Goal: Transaction & Acquisition: Purchase product/service

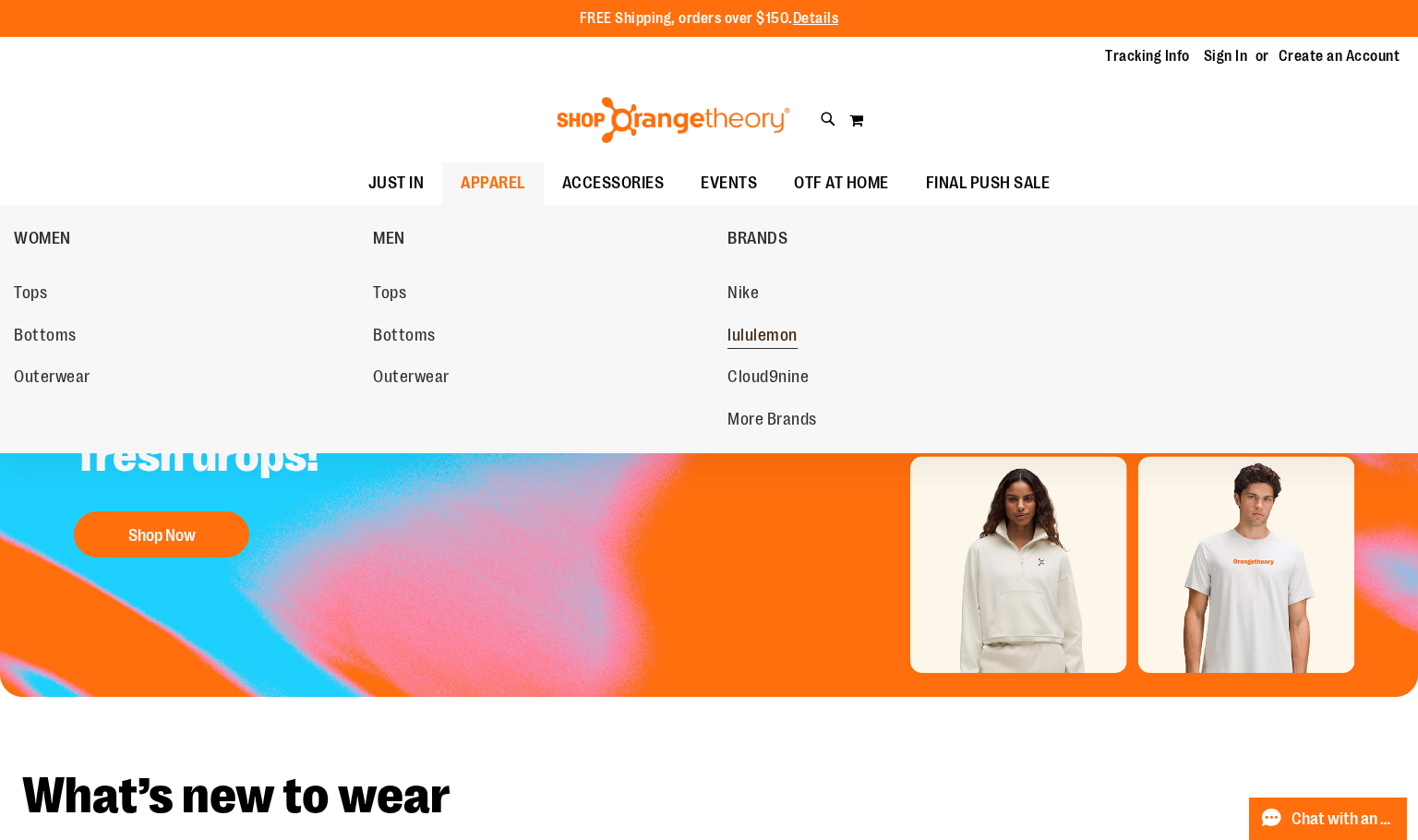
click at [753, 328] on span "lululemon" at bounding box center [762, 337] width 71 height 23
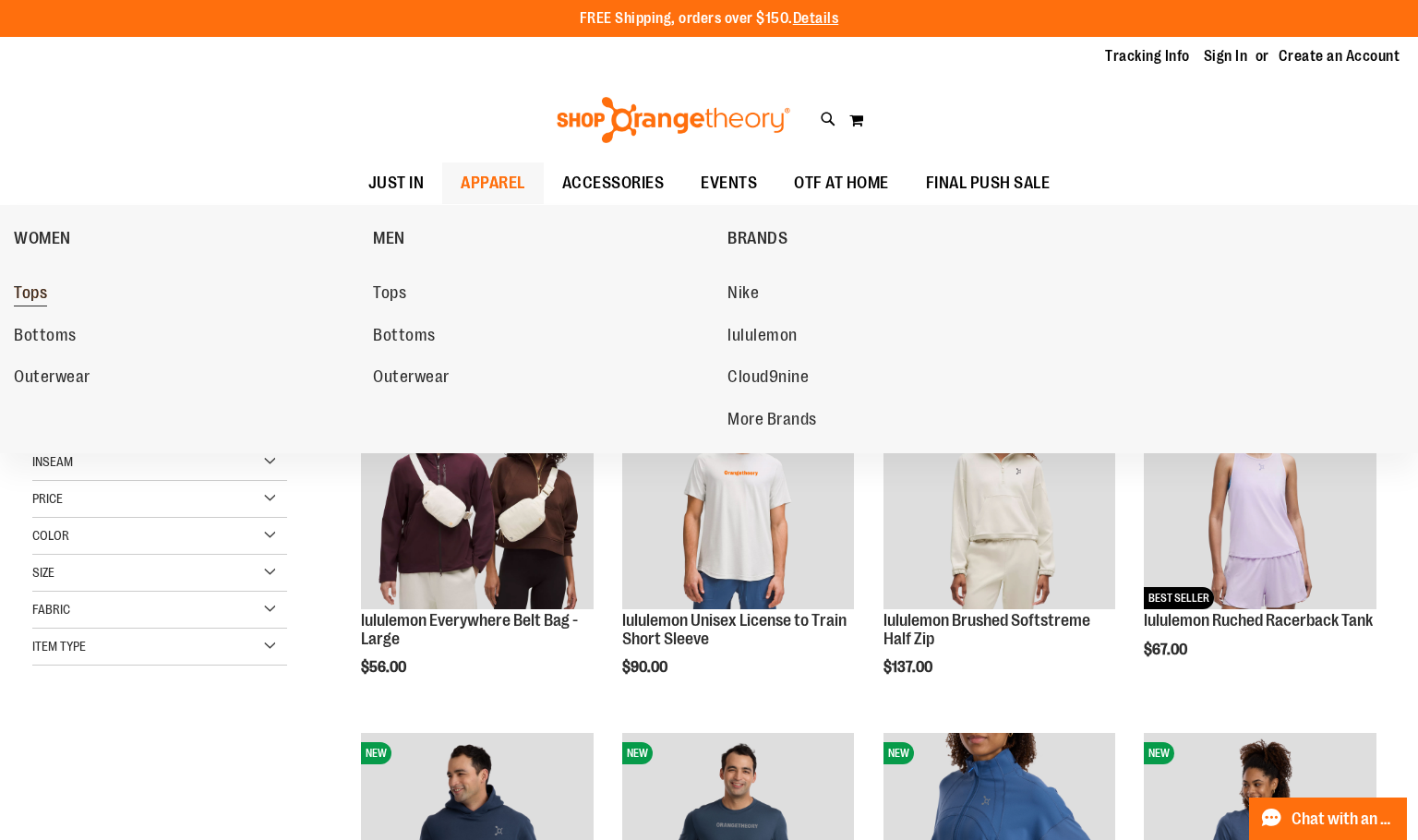
click at [59, 296] on link "Tops" at bounding box center [184, 293] width 341 height 33
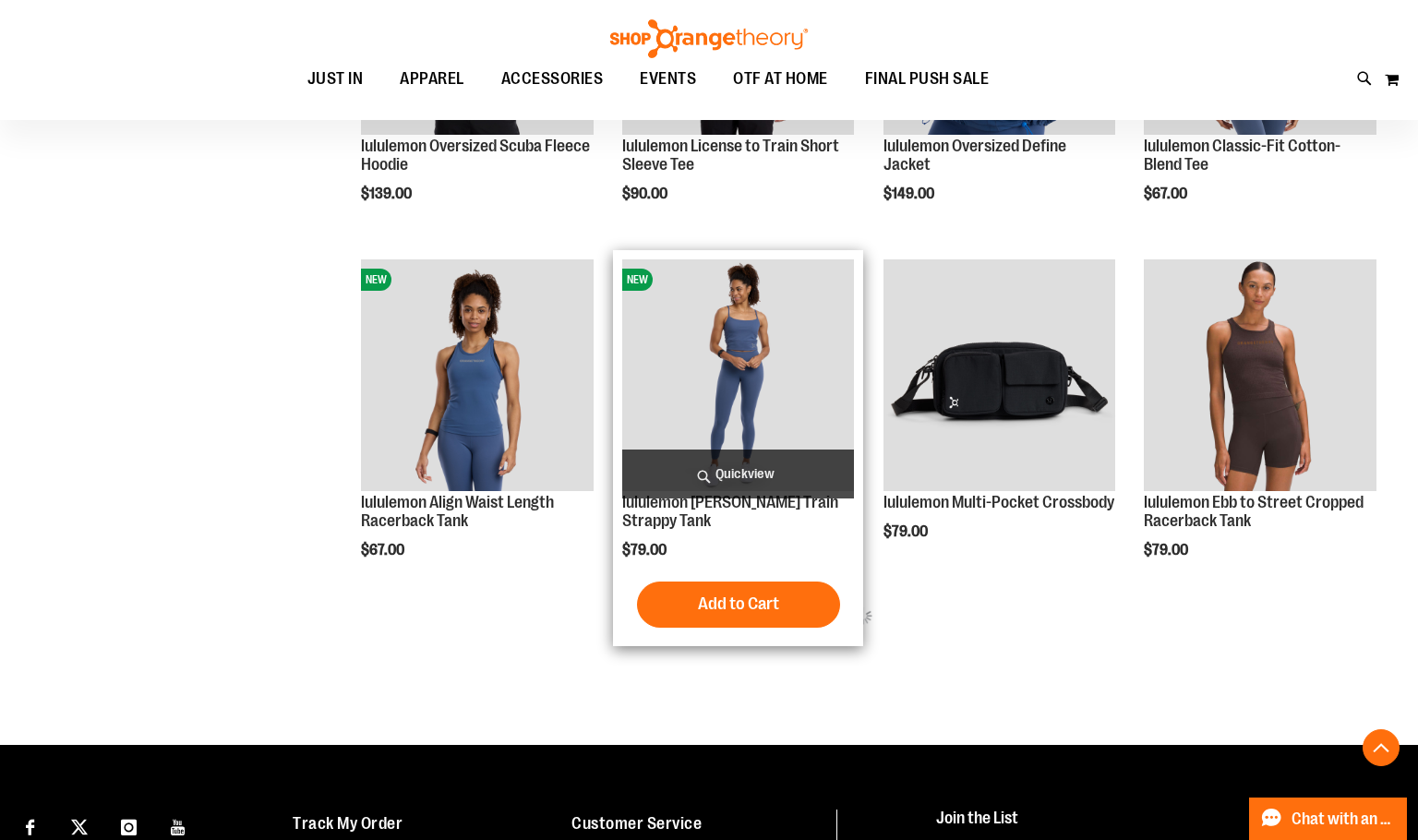
scroll to position [860, 0]
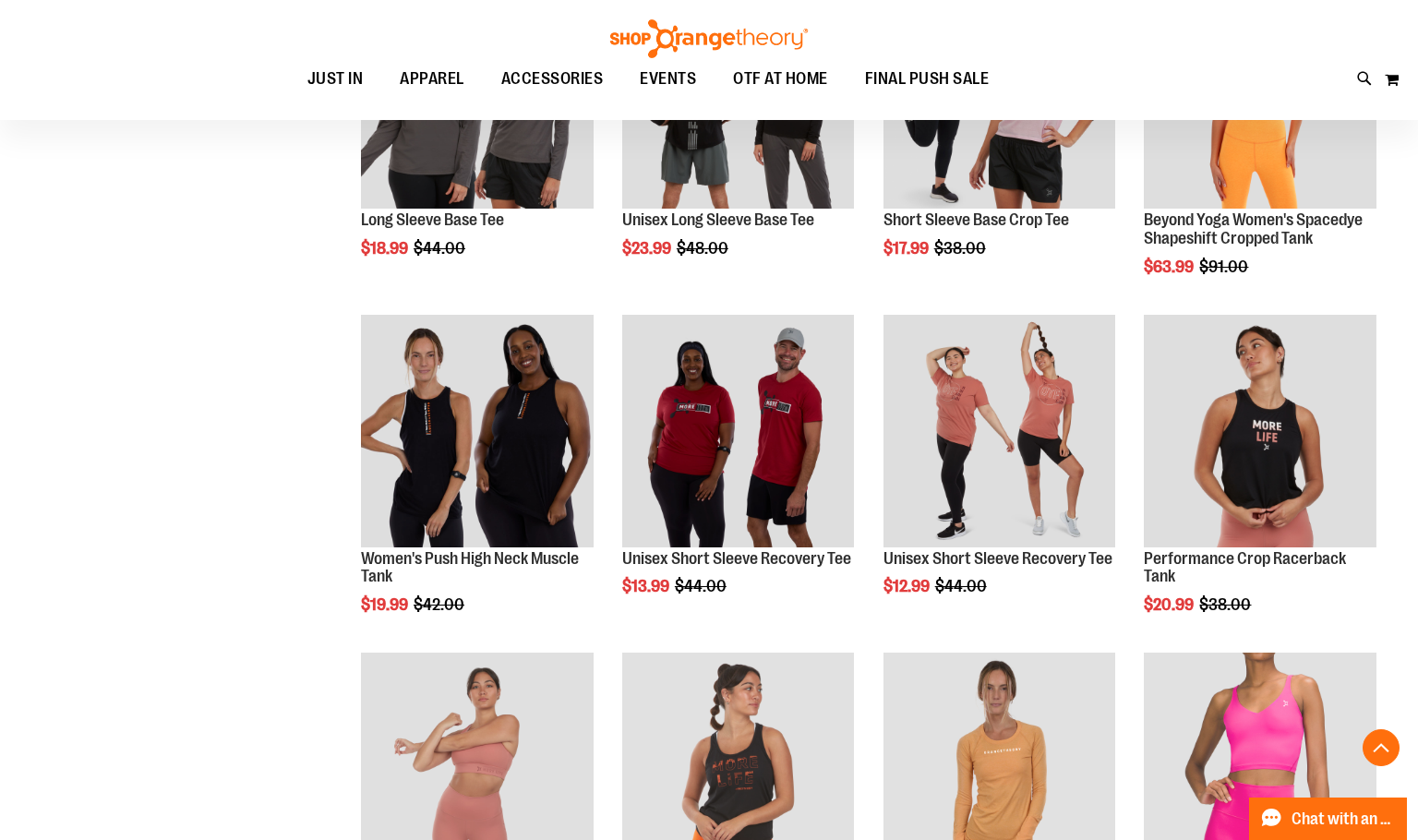
scroll to position [177, 0]
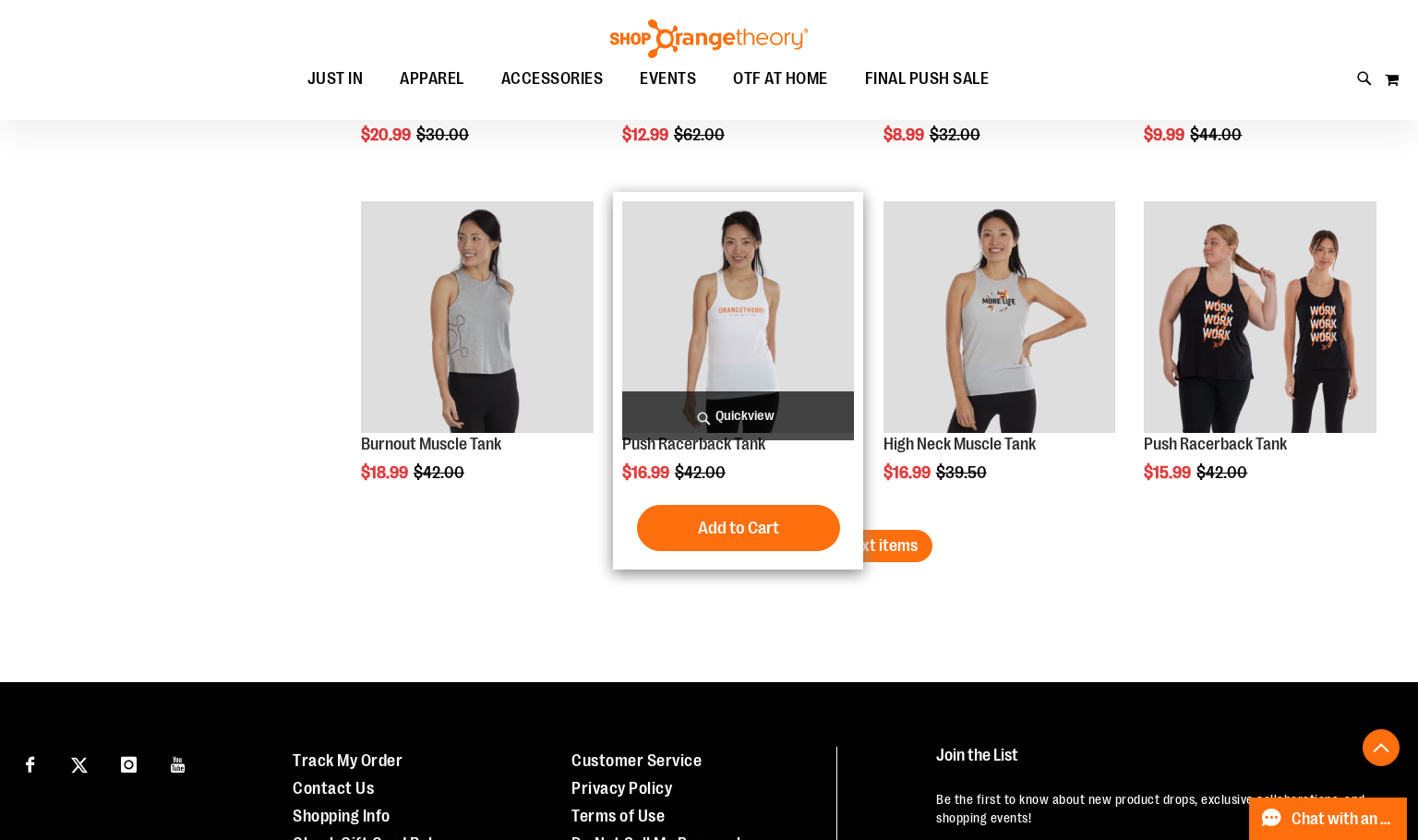
scroll to position [2768, 0]
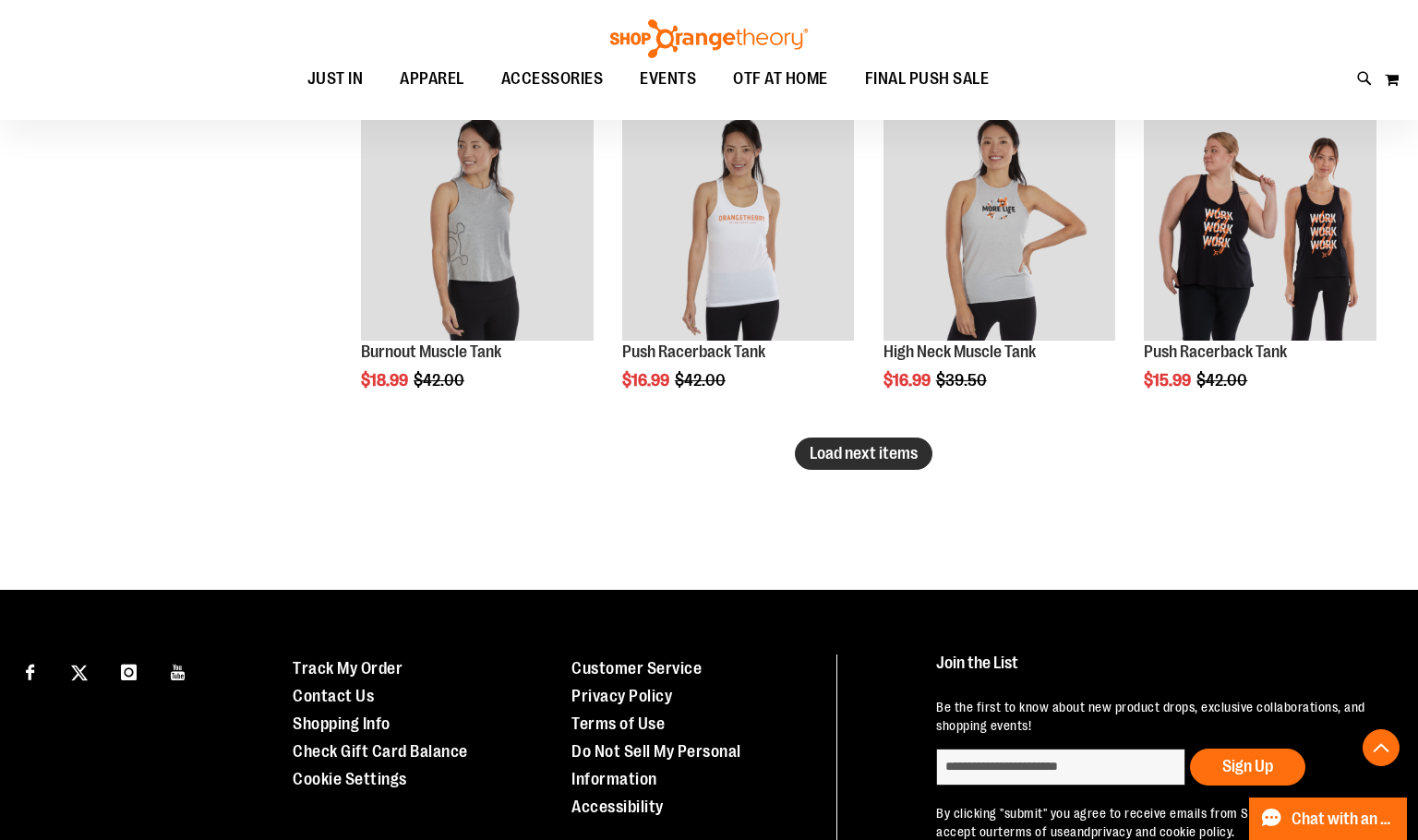
click at [809, 449] on span "Load next items" at bounding box center [863, 453] width 108 height 19
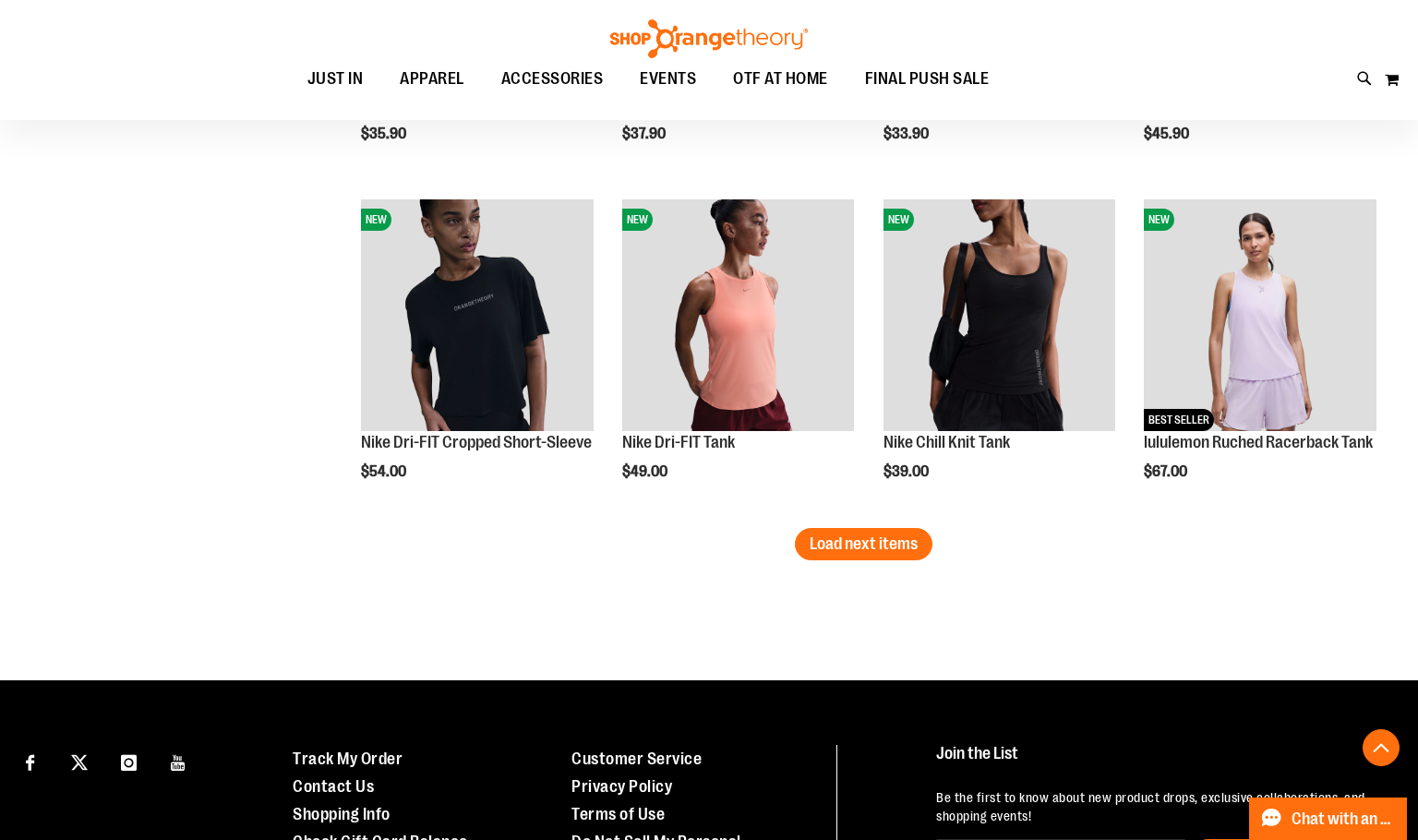
scroll to position [3691, 0]
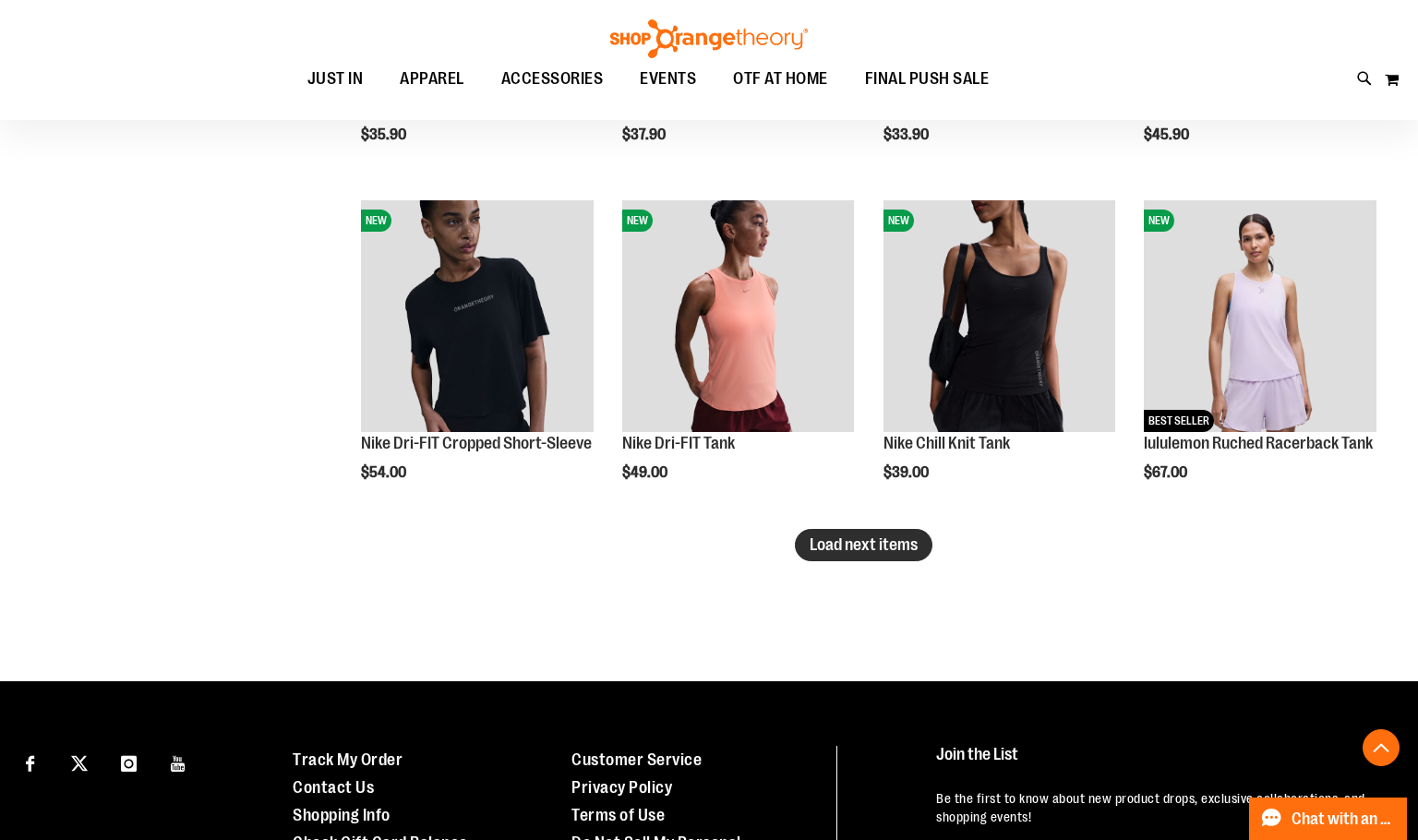
click at [849, 541] on span "Load next items" at bounding box center [863, 544] width 108 height 19
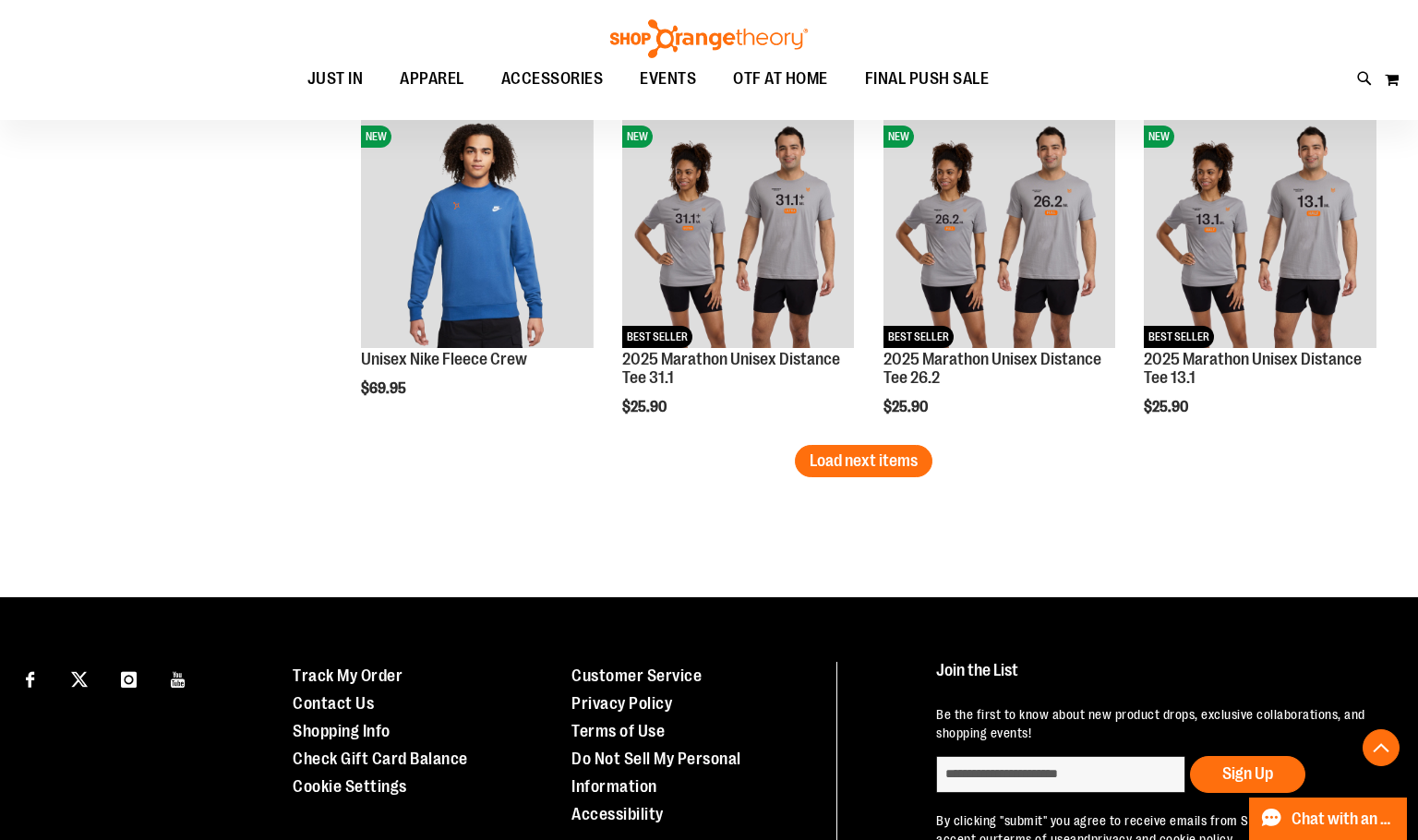
scroll to position [4799, 0]
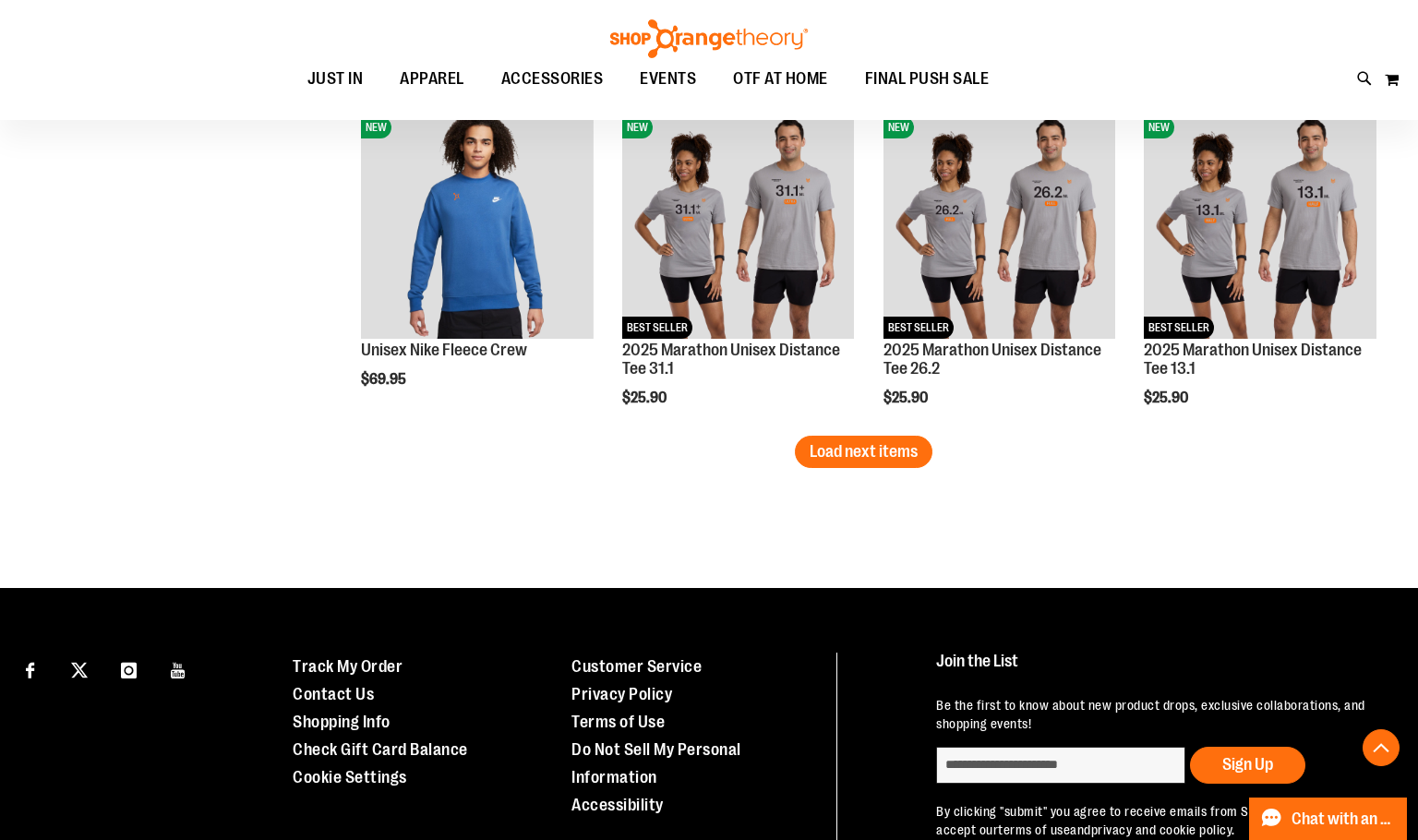
click at [813, 460] on button "Load next items" at bounding box center [863, 452] width 137 height 33
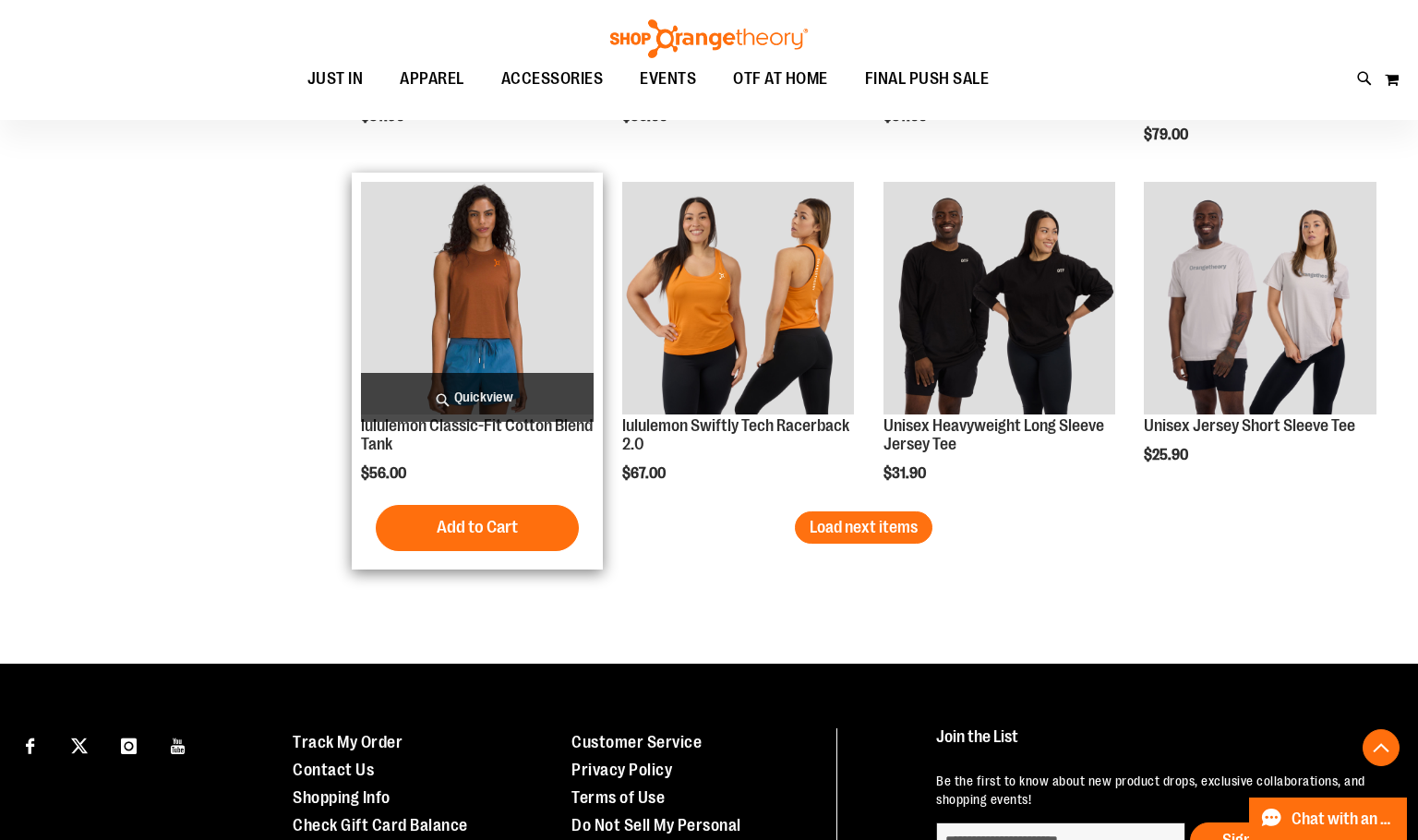
scroll to position [5906, 0]
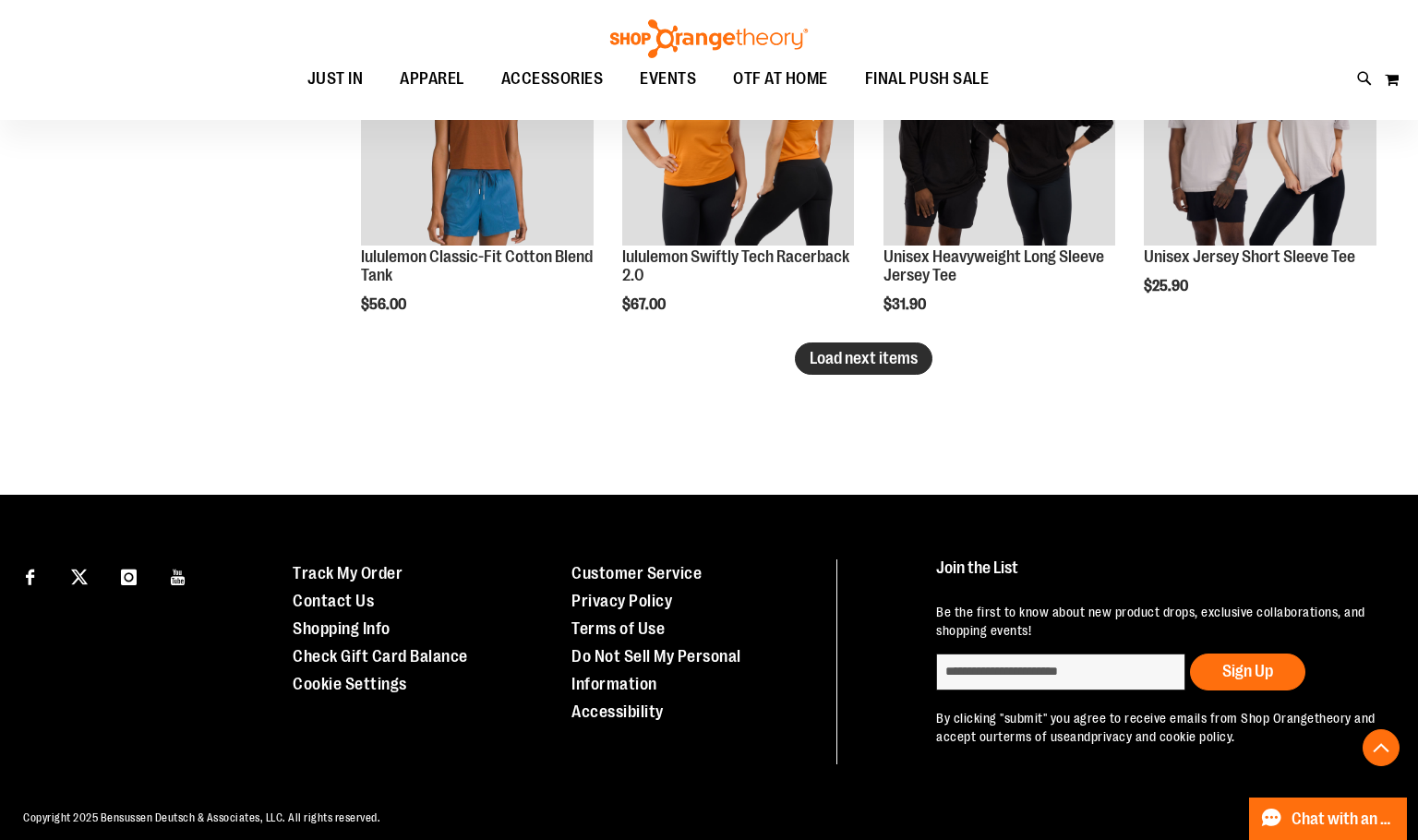
click at [811, 366] on span "Load next items" at bounding box center [863, 357] width 108 height 19
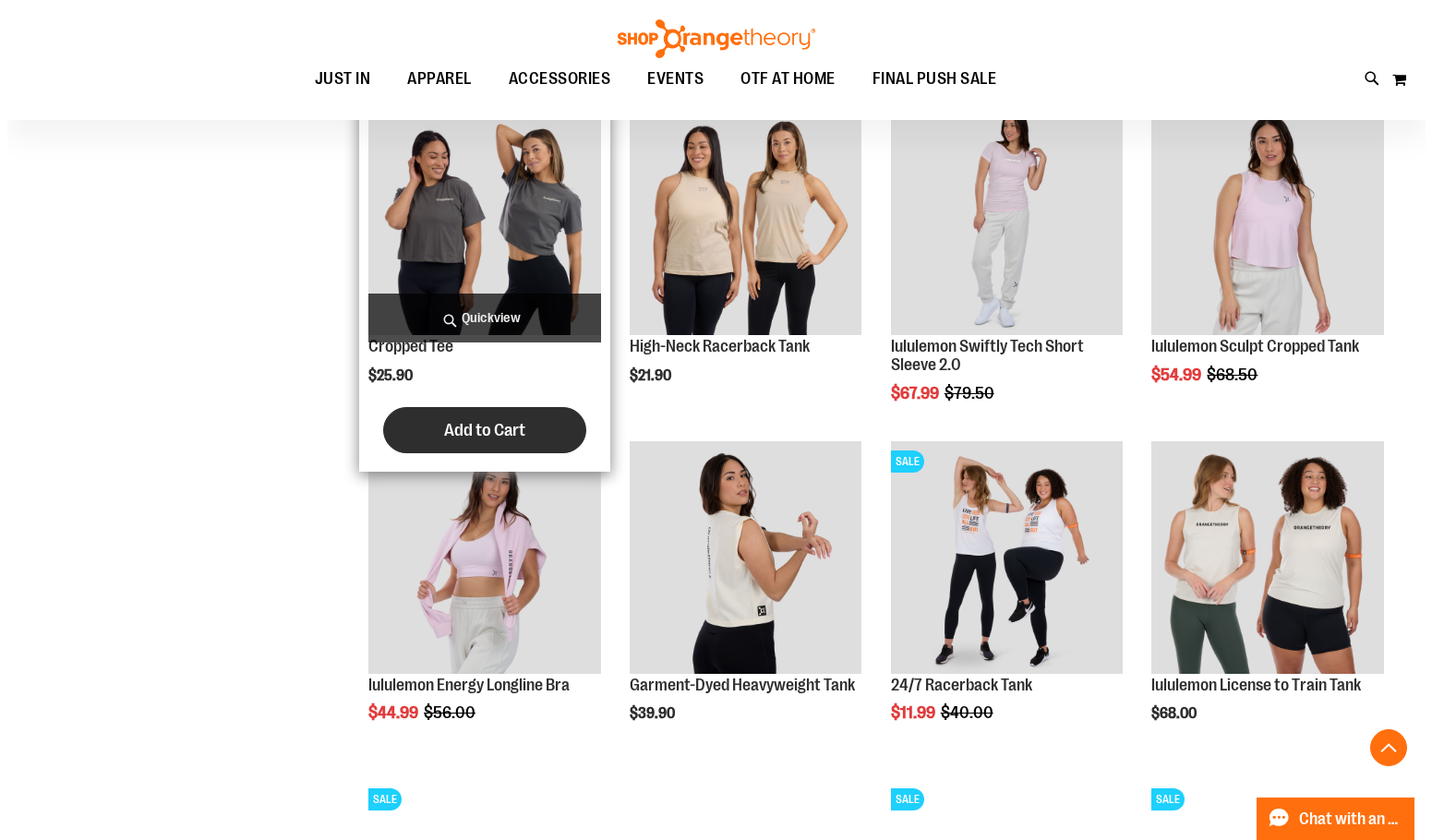
scroll to position [6187, 0]
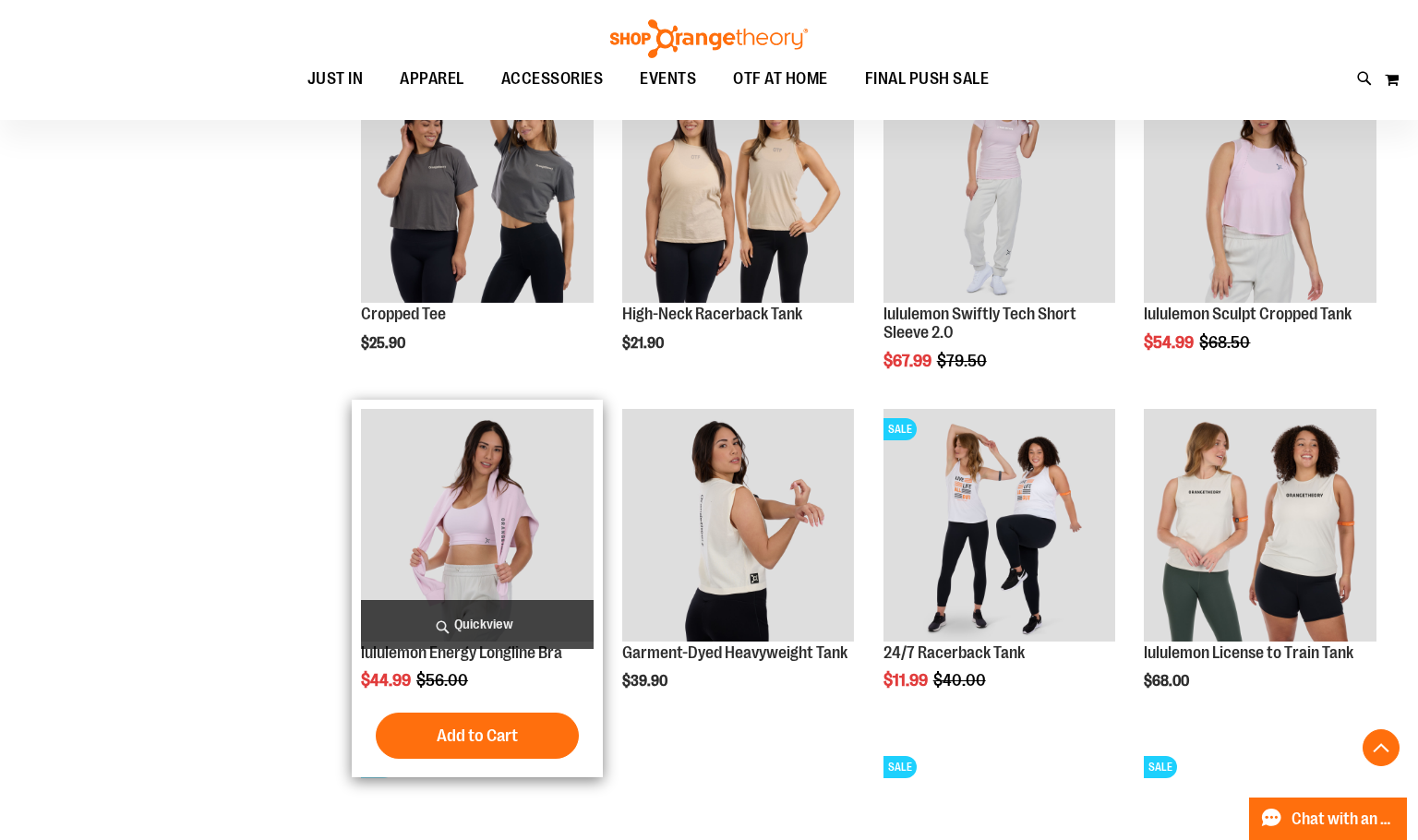
click at [502, 621] on span "Quickview" at bounding box center [477, 624] width 232 height 49
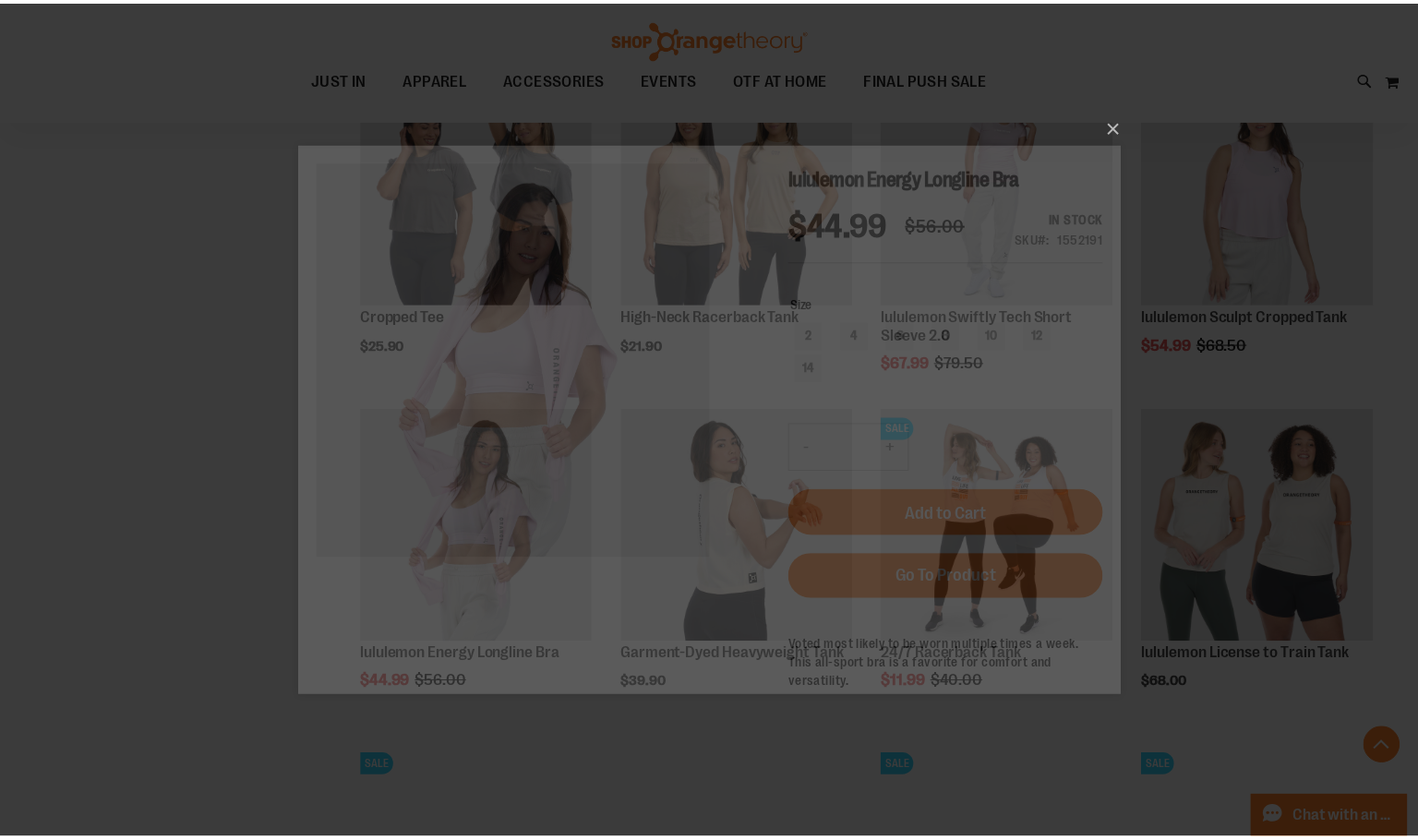
scroll to position [0, 0]
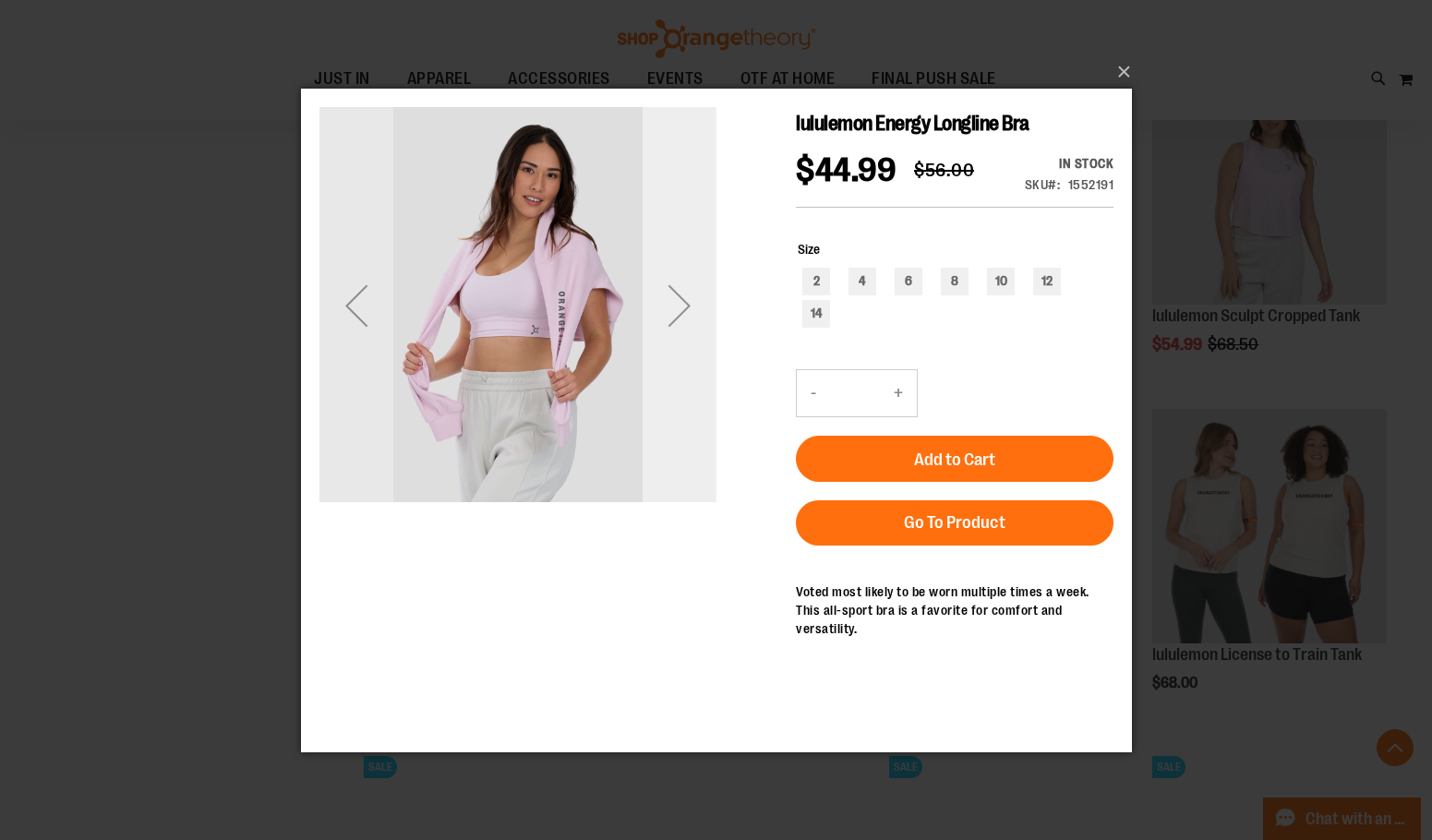
click at [686, 319] on div "Next" at bounding box center [678, 305] width 73 height 73
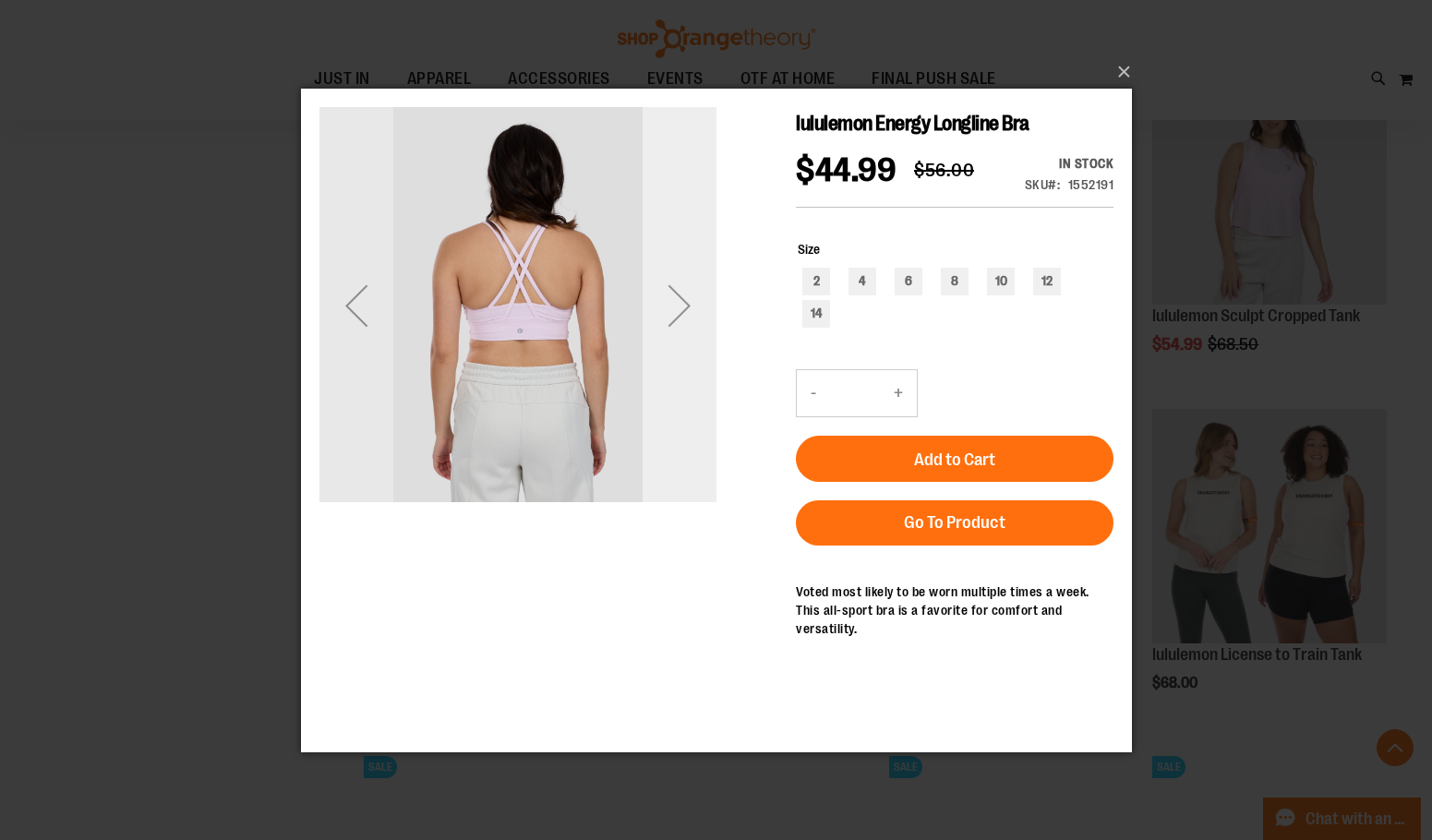
click at [686, 319] on div "Next" at bounding box center [678, 305] width 73 height 73
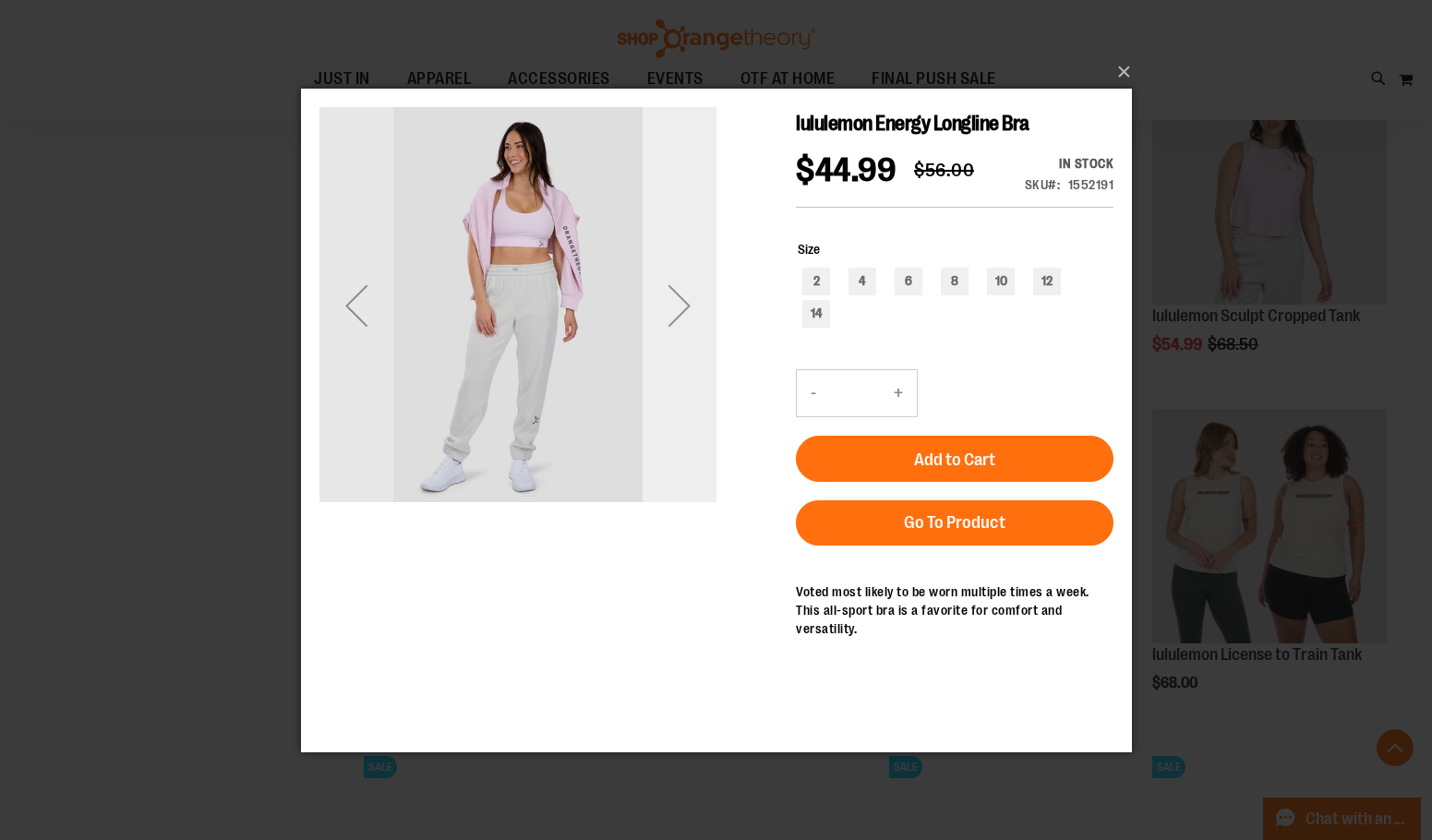
click at [686, 319] on div "Next" at bounding box center [678, 305] width 73 height 73
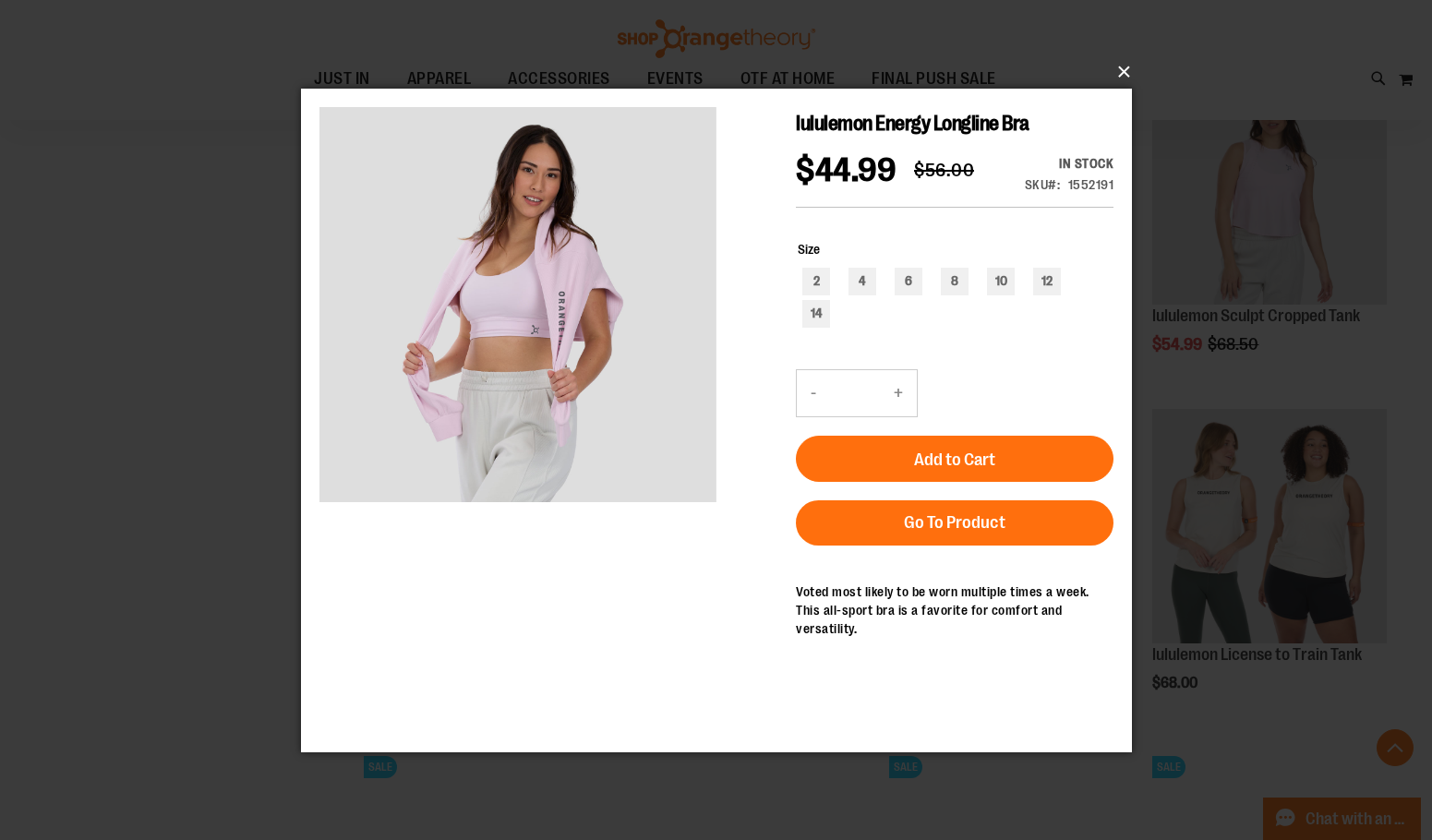
click at [1115, 69] on button "×" at bounding box center [722, 71] width 831 height 41
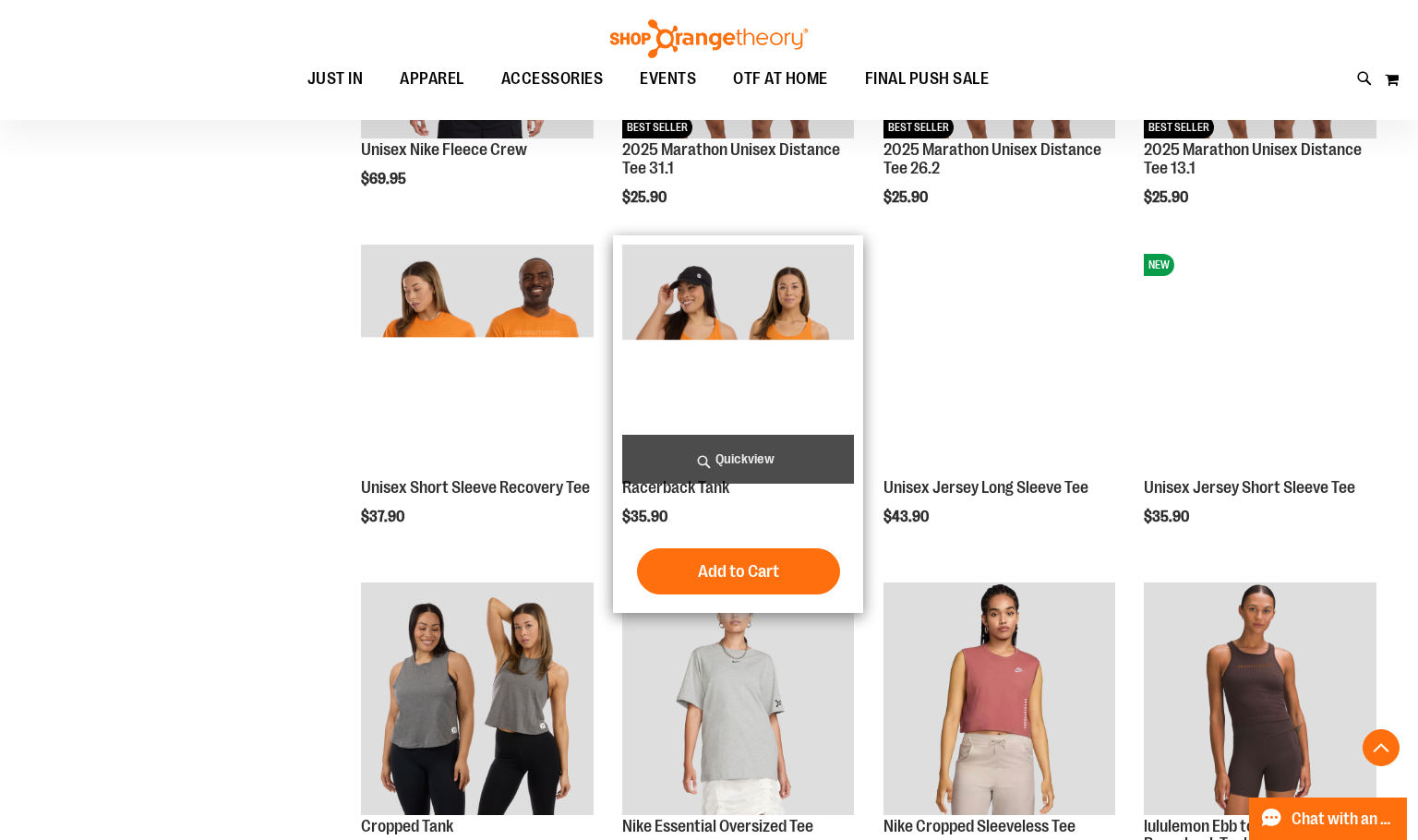
scroll to position [4894, 0]
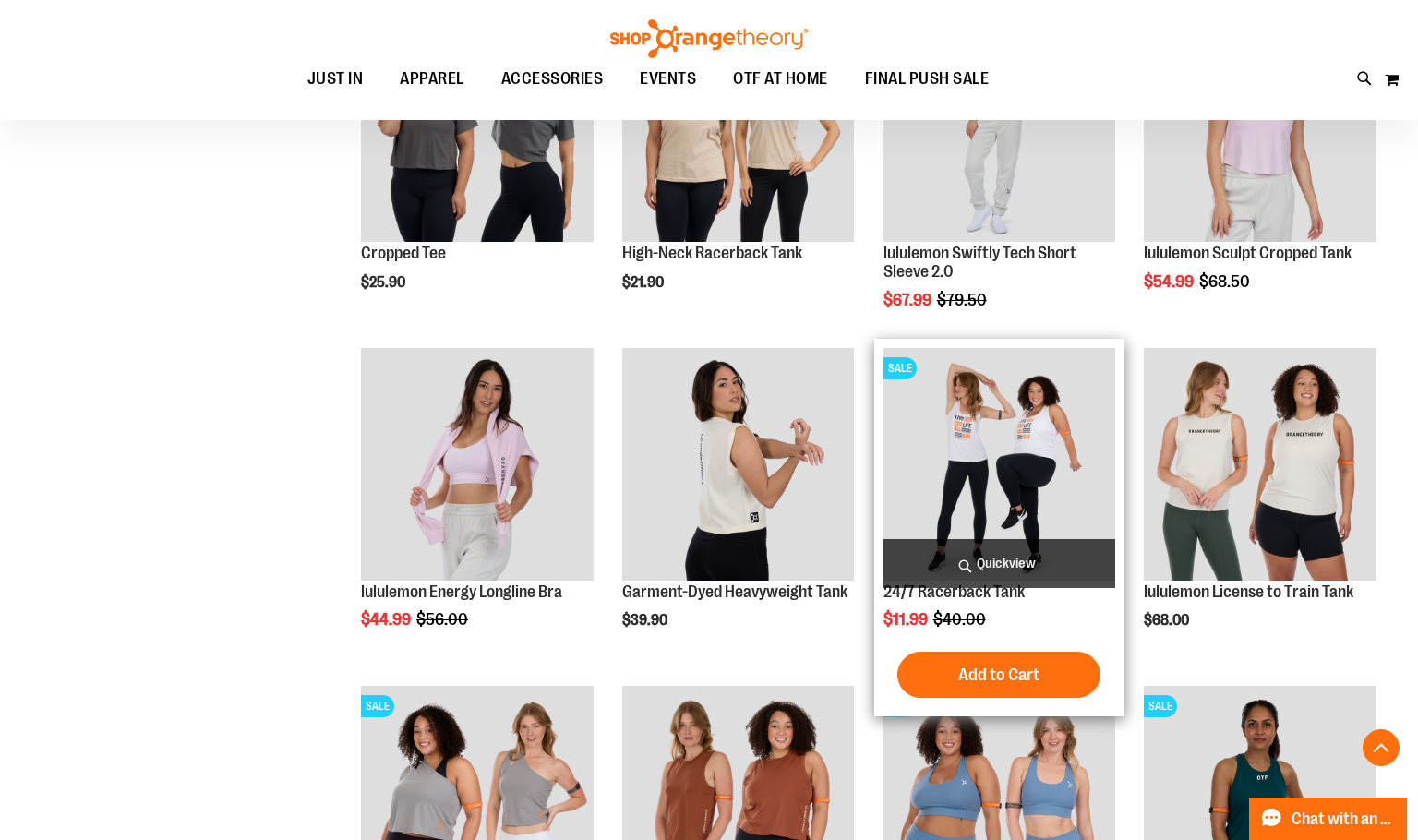
scroll to position [6278, 0]
